Goal: Navigation & Orientation: Find specific page/section

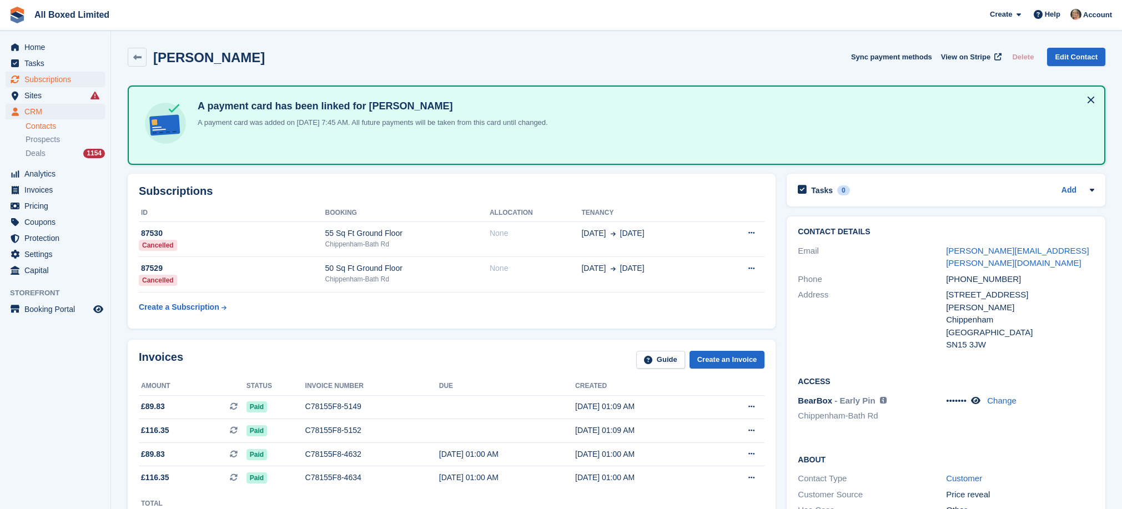
scroll to position [167, 0]
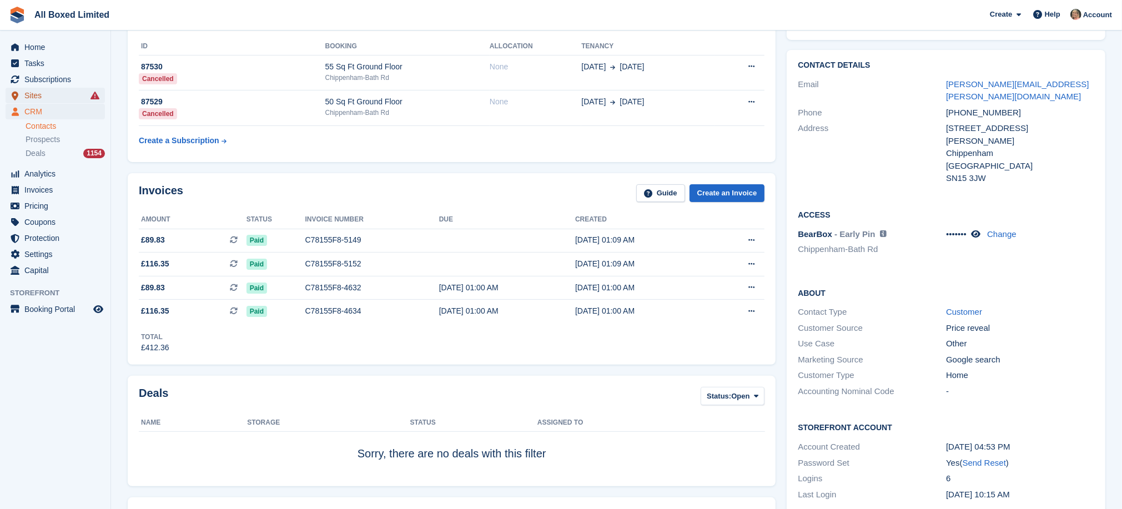
click at [36, 96] on span "Sites" at bounding box center [57, 96] width 67 height 16
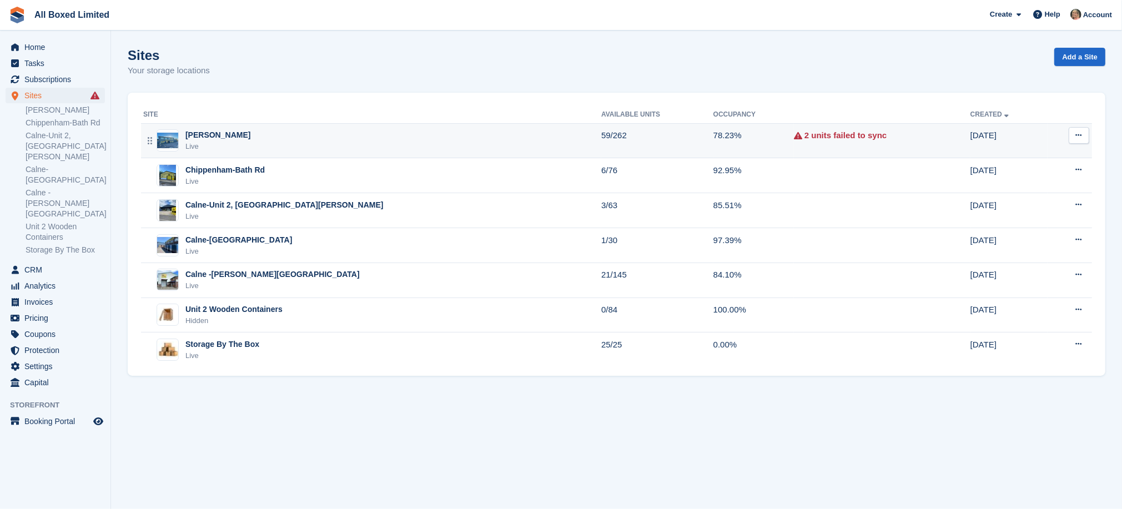
click at [239, 135] on div "[PERSON_NAME]" at bounding box center [217, 135] width 65 height 12
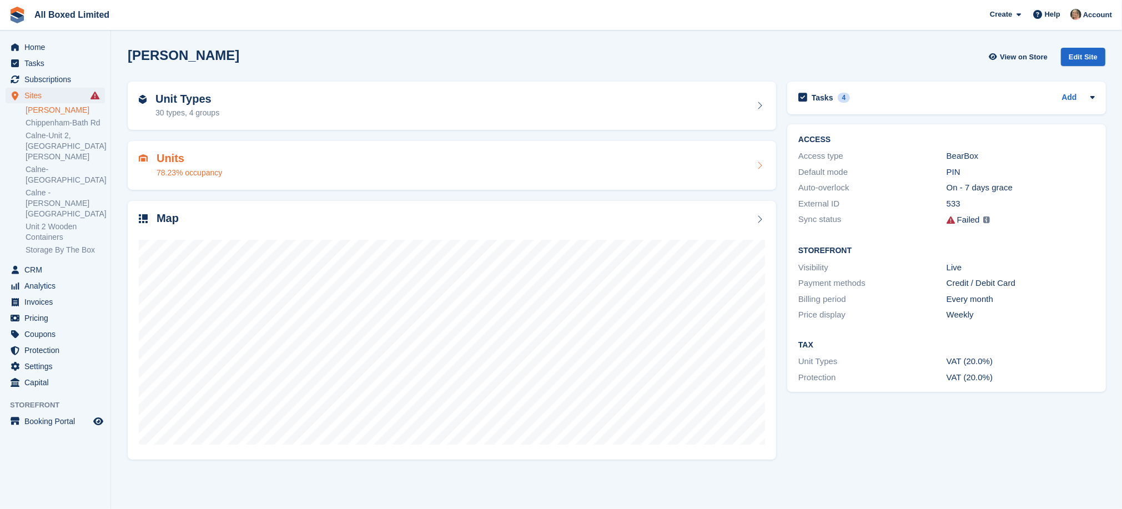
click at [270, 166] on div "Units 78.23% occupancy" at bounding box center [452, 165] width 626 height 27
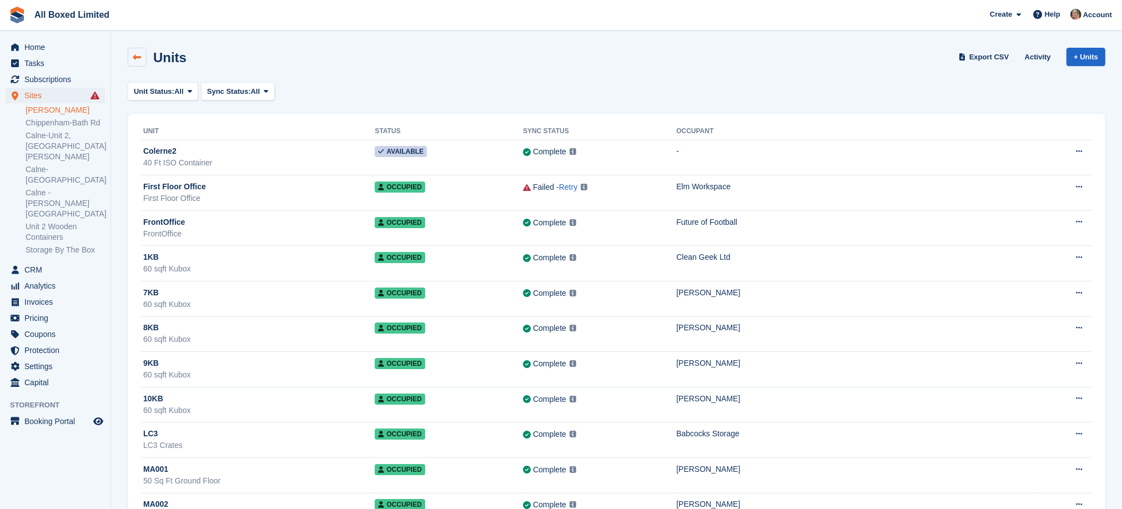
click at [136, 56] on icon at bounding box center [137, 57] width 8 height 8
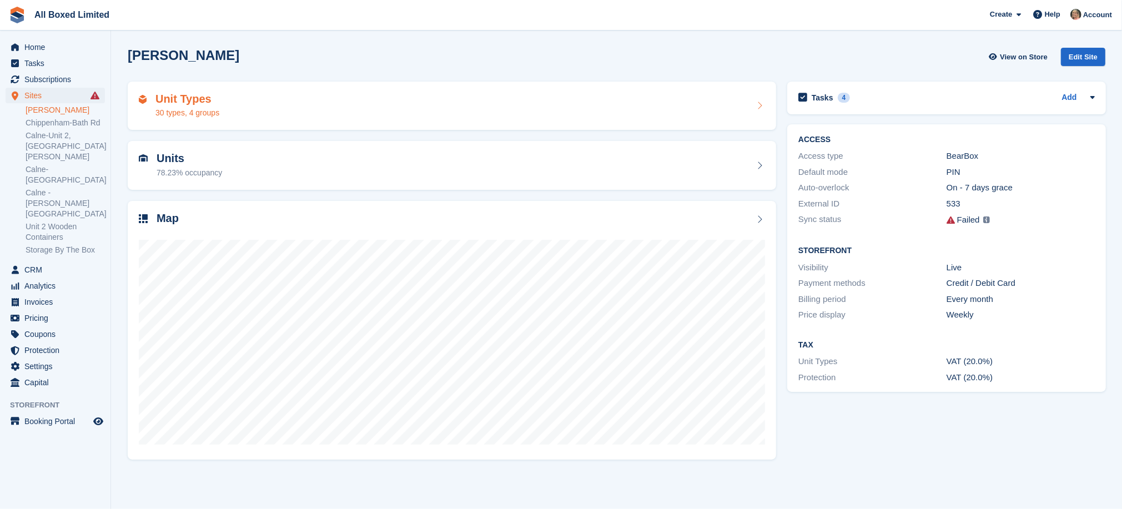
click at [253, 113] on div "Unit Types 30 types, 4 groups" at bounding box center [452, 106] width 626 height 27
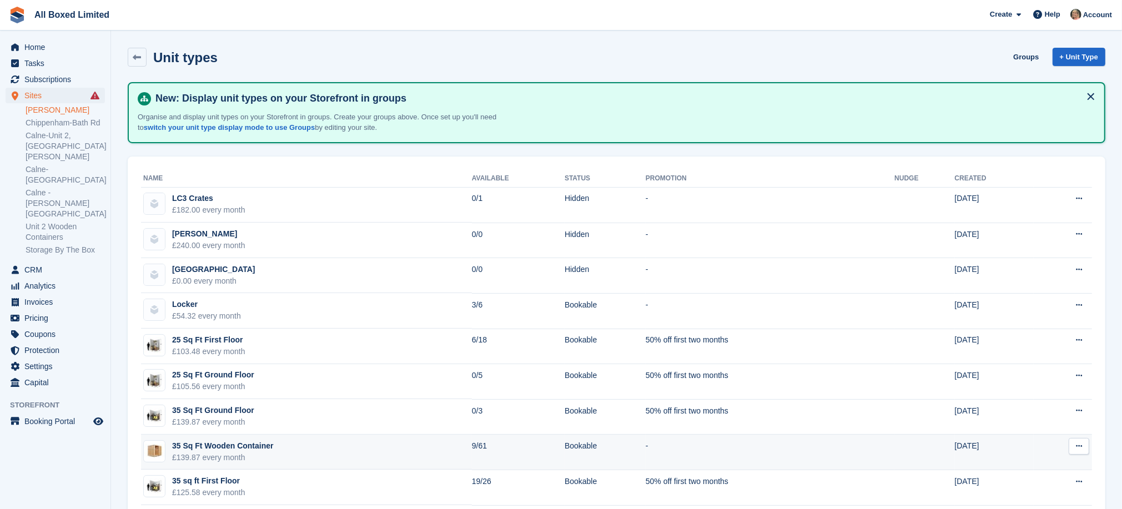
click at [303, 447] on td "35 Sq Ft Wooden Container £139.87 every month" at bounding box center [306, 453] width 331 height 36
